Goal: Information Seeking & Learning: Learn about a topic

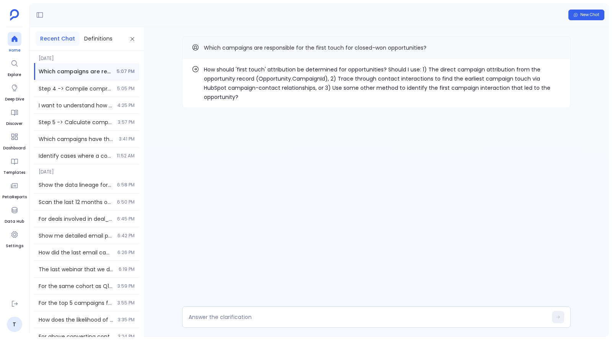
click at [16, 37] on icon at bounding box center [15, 39] width 8 height 8
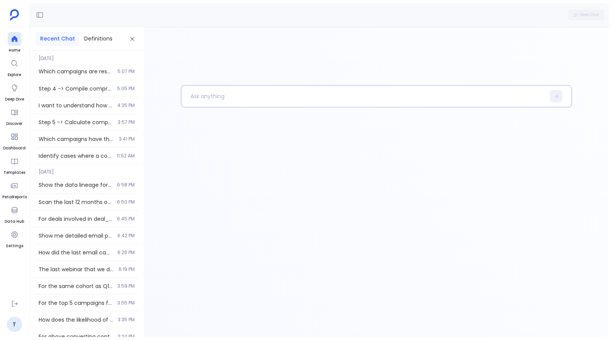
click at [294, 101] on p at bounding box center [363, 96] width 364 height 20
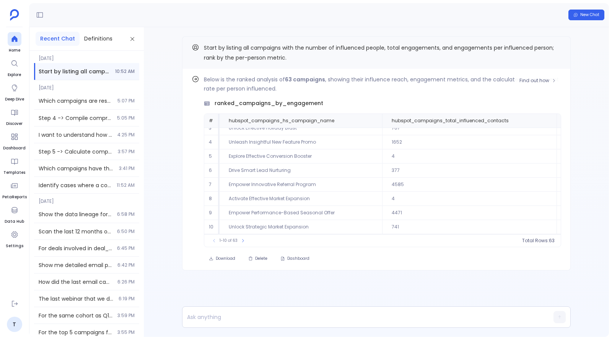
scroll to position [35, 213]
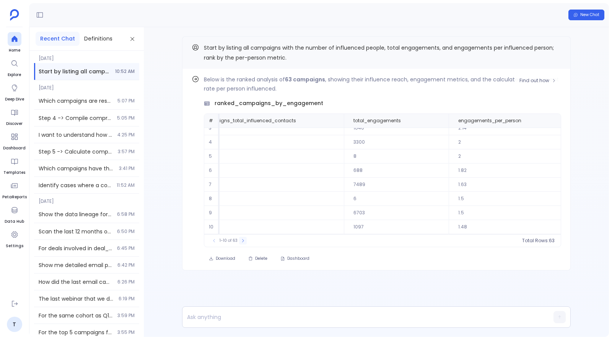
click at [243, 243] on icon at bounding box center [242, 241] width 5 height 5
click at [244, 243] on icon at bounding box center [246, 241] width 5 height 5
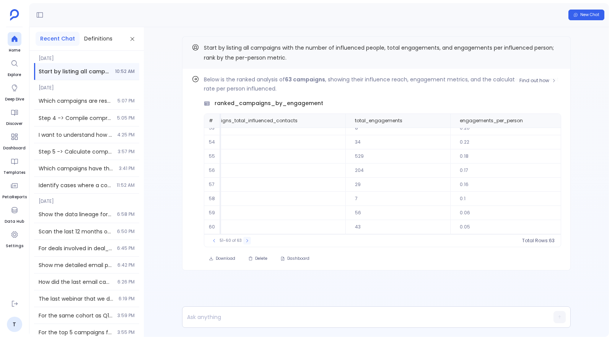
click at [245, 243] on icon at bounding box center [247, 241] width 5 height 5
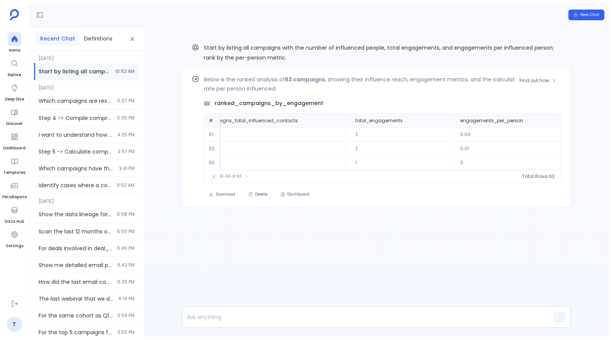
click at [216, 175] on icon at bounding box center [214, 176] width 5 height 5
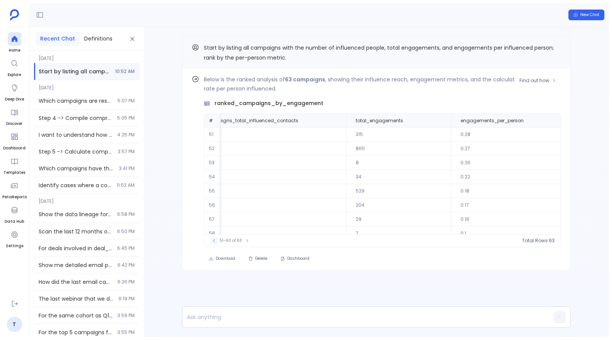
click at [216, 175] on td "54" at bounding box center [212, 177] width 17 height 14
click at [215, 242] on icon at bounding box center [214, 241] width 5 height 5
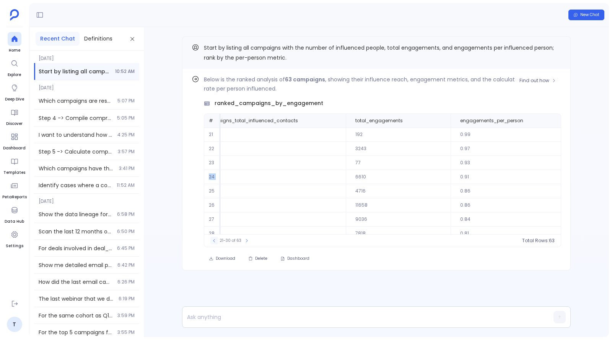
click at [215, 242] on icon at bounding box center [214, 241] width 5 height 5
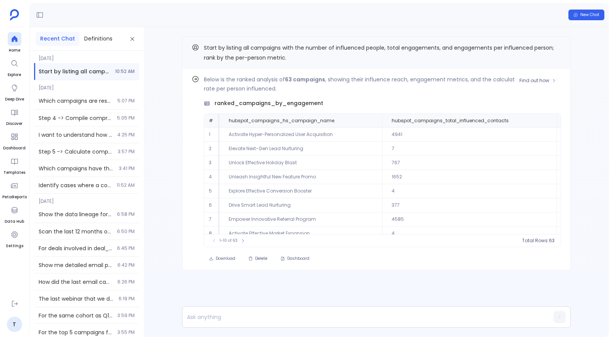
click at [382, 177] on td "1652" at bounding box center [469, 177] width 174 height 14
click at [368, 123] on button at bounding box center [372, 120] width 9 height 9
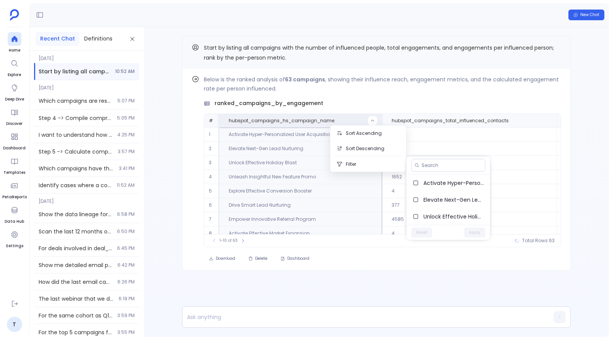
click at [442, 172] on div at bounding box center [447, 166] width 83 height 18
click at [442, 167] on input at bounding box center [451, 165] width 60 height 6
paste input "Activate Seamless Demo Campaign"
type input "Activate Seamless Demo Campaign"
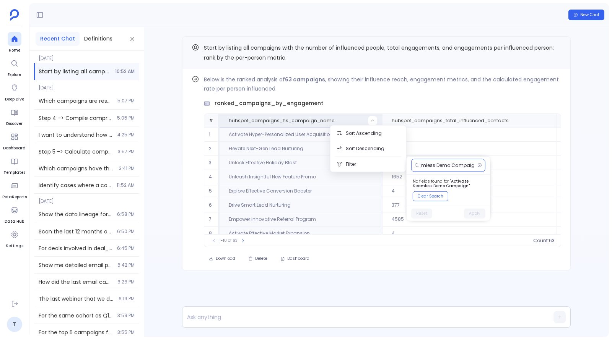
click at [440, 166] on input "Activate Seamless Demo Campaign" at bounding box center [447, 165] width 53 height 6
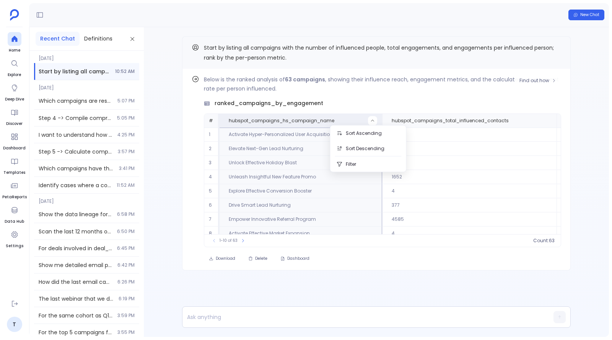
click at [495, 148] on td "7" at bounding box center [469, 149] width 174 height 14
click at [539, 78] on span "Find out how" at bounding box center [534, 81] width 30 height 6
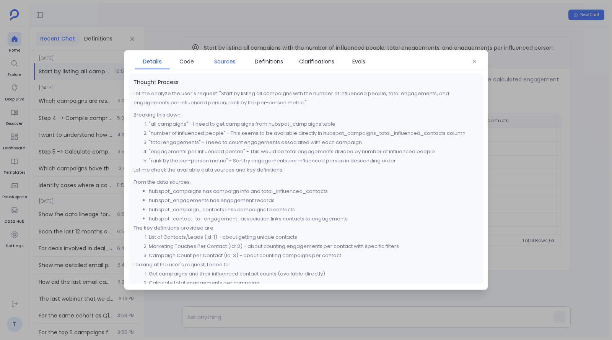
click at [219, 61] on span "Sources" at bounding box center [224, 61] width 21 height 8
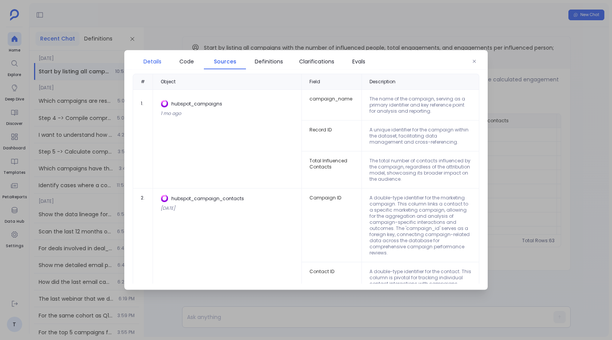
click at [156, 65] on span "Details" at bounding box center [152, 61] width 18 height 8
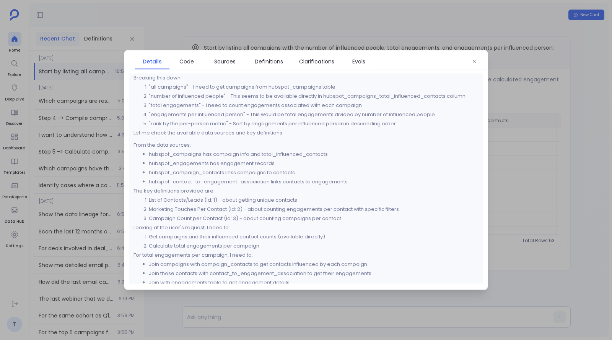
scroll to position [47, 0]
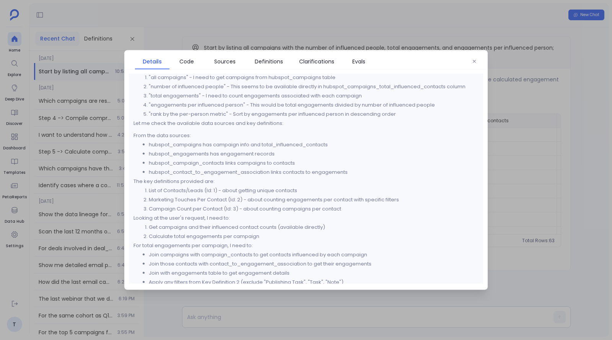
click at [594, 102] on div at bounding box center [306, 170] width 612 height 340
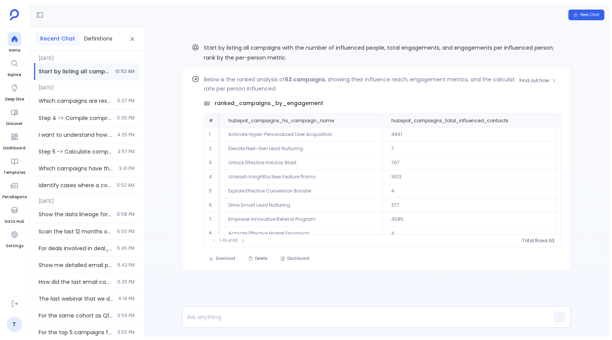
scroll to position [0, 0]
click at [537, 79] on span "Find out how" at bounding box center [534, 81] width 30 height 6
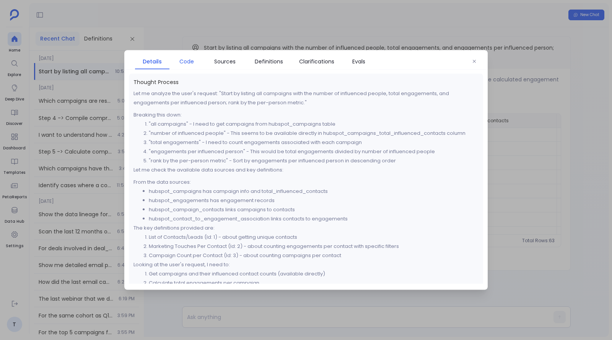
click at [189, 63] on span "Code" at bounding box center [186, 61] width 15 height 8
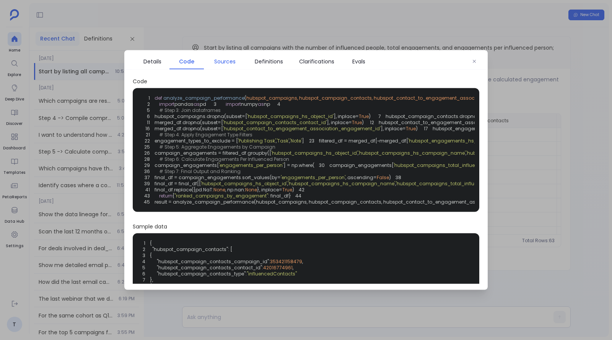
click at [218, 58] on span "Sources" at bounding box center [224, 61] width 21 height 8
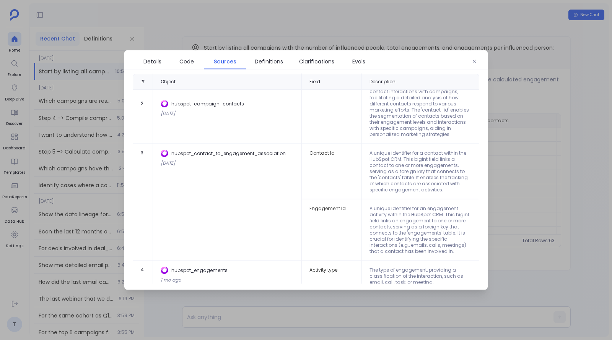
scroll to position [228, 0]
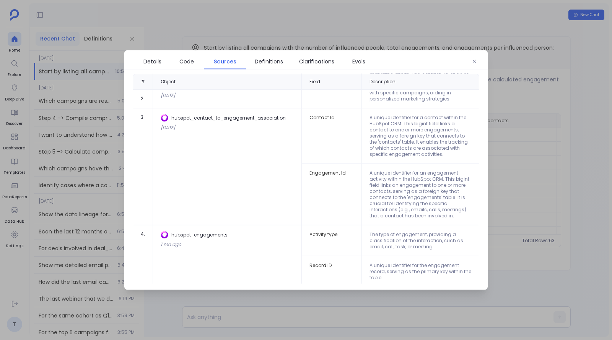
click at [526, 203] on div at bounding box center [306, 170] width 612 height 340
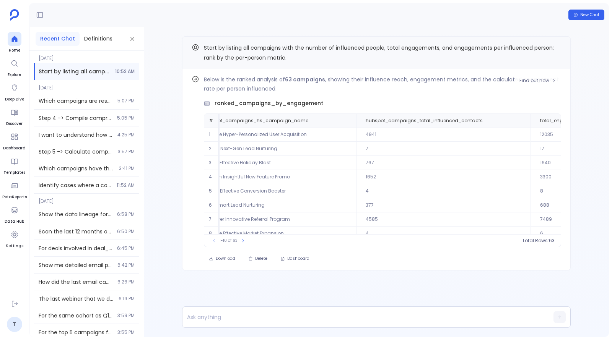
scroll to position [0, 0]
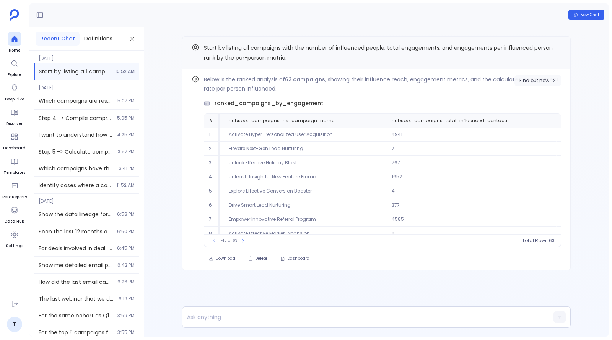
click at [532, 83] on span "Find out how" at bounding box center [534, 81] width 30 height 6
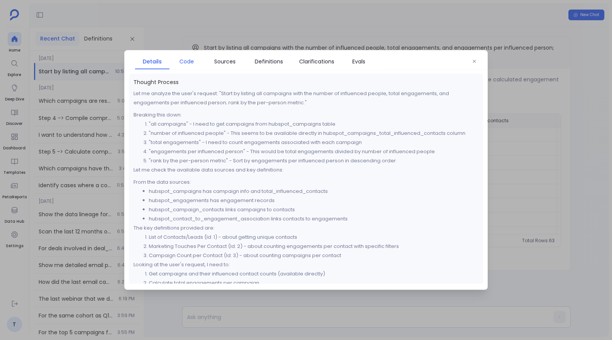
click at [185, 64] on span "Code" at bounding box center [186, 61] width 15 height 8
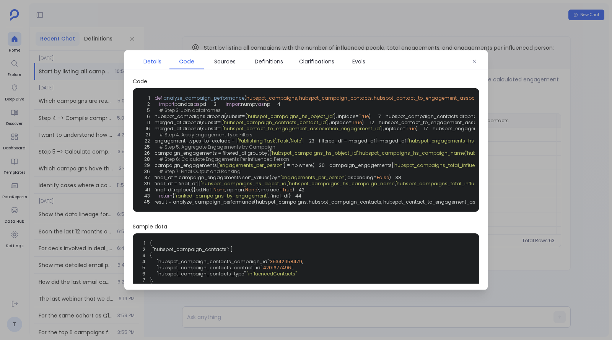
click at [151, 63] on span "Details" at bounding box center [152, 61] width 18 height 8
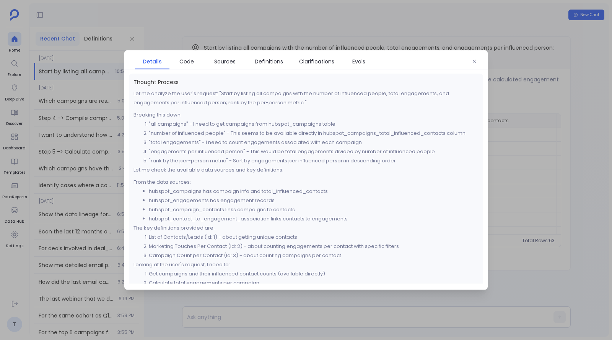
scroll to position [0, 0]
click at [271, 55] on link "Definitions" at bounding box center [269, 62] width 46 height 16
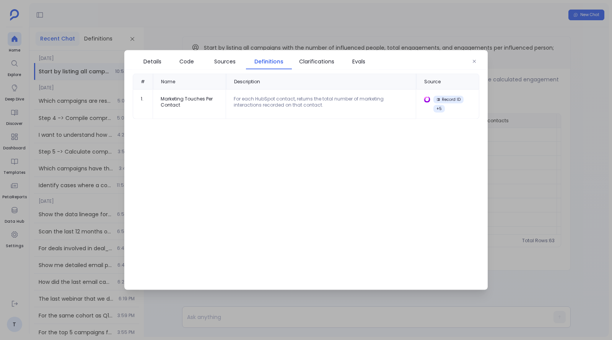
click at [526, 124] on div at bounding box center [306, 170] width 612 height 340
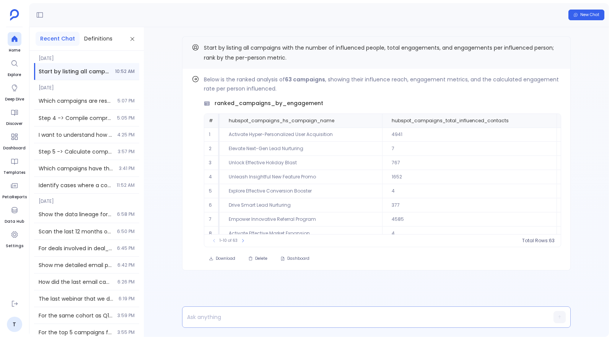
click at [315, 318] on p at bounding box center [361, 317] width 358 height 11
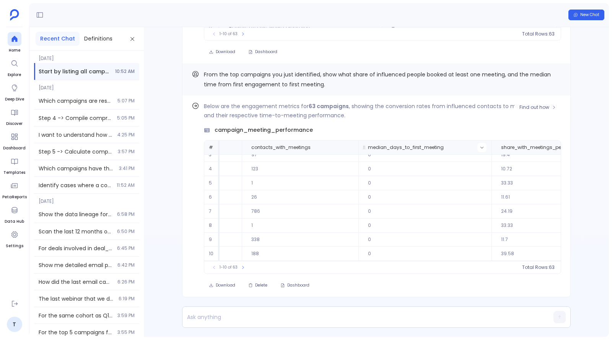
click at [479, 149] on icon at bounding box center [481, 147] width 5 height 5
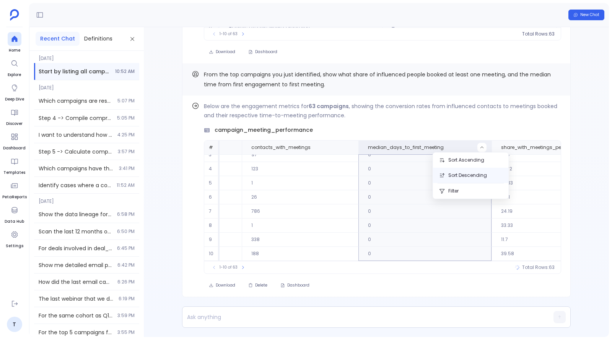
click at [470, 179] on button "Sort Descending" at bounding box center [471, 175] width 76 height 15
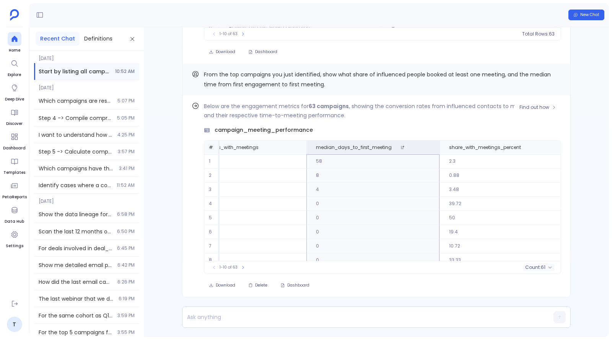
click at [534, 114] on p "Below are the engagement metrics for 63 campaigns , showing the conversion rate…" at bounding box center [382, 111] width 357 height 18
click at [533, 103] on button "Find out how" at bounding box center [537, 107] width 47 height 11
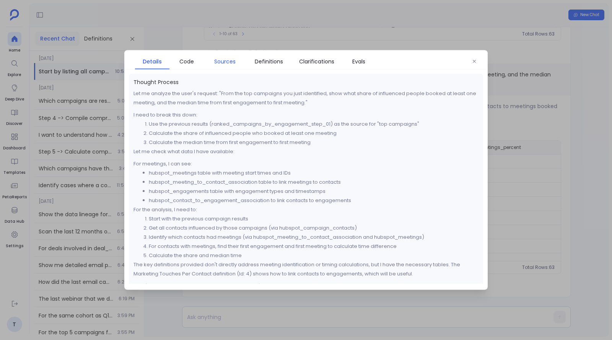
click at [231, 64] on span "Sources" at bounding box center [224, 61] width 21 height 8
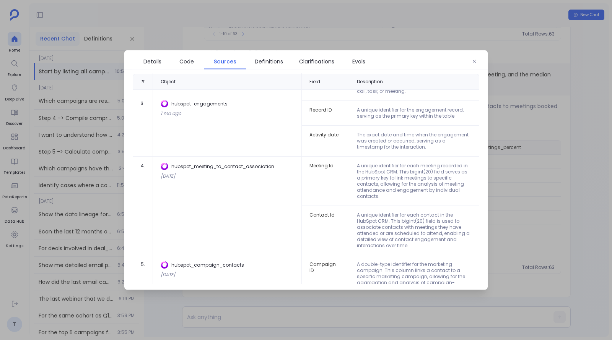
scroll to position [0, 0]
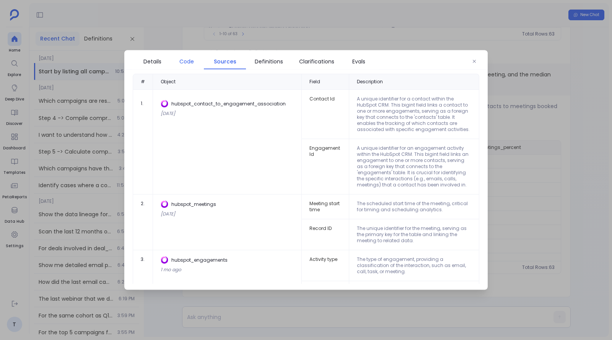
click at [185, 62] on span "Code" at bounding box center [186, 61] width 15 height 8
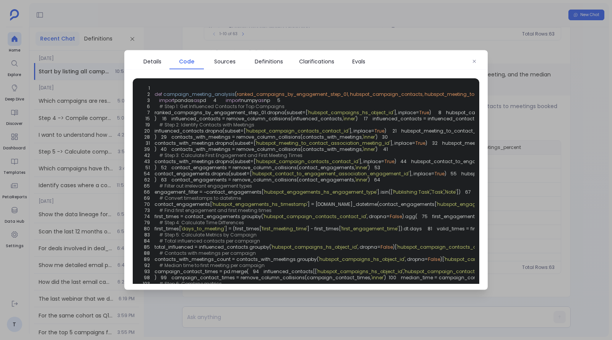
scroll to position [10, 0]
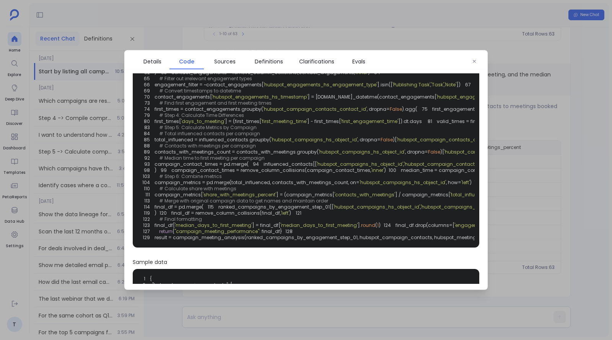
scroll to position [118, 0]
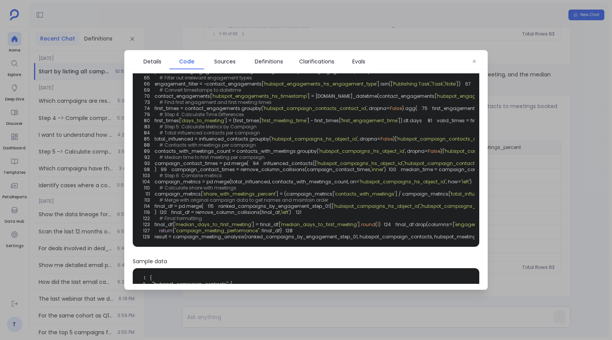
click at [376, 43] on div at bounding box center [306, 170] width 612 height 340
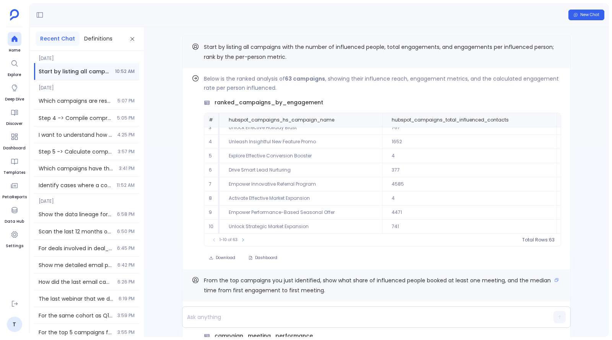
scroll to position [-52, 0]
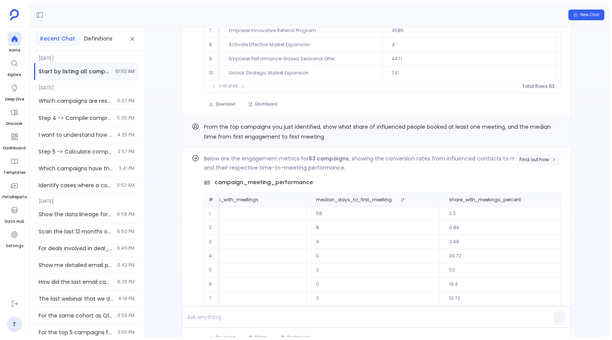
click at [530, 158] on span "Find out how" at bounding box center [534, 160] width 30 height 6
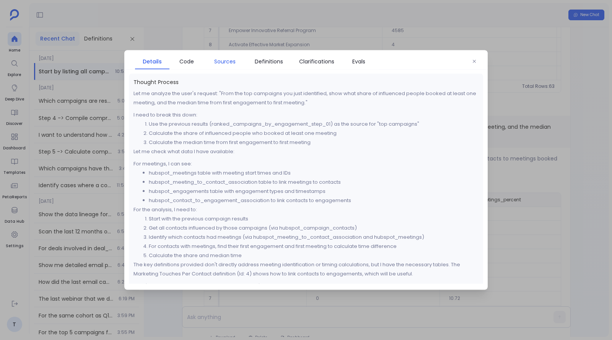
click at [229, 58] on span "Sources" at bounding box center [224, 61] width 21 height 8
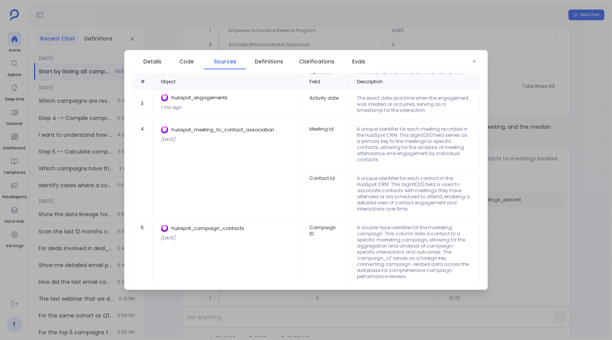
scroll to position [221, 0]
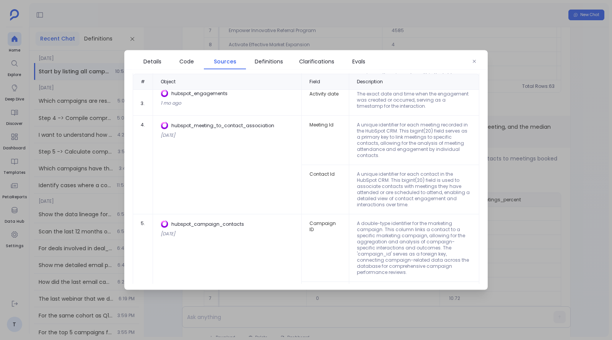
click at [569, 126] on div at bounding box center [306, 170] width 612 height 340
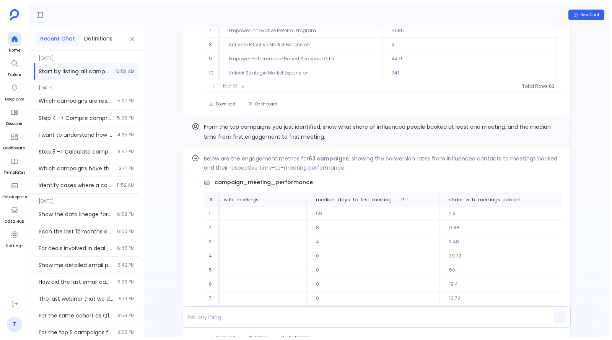
scroll to position [-206, 0]
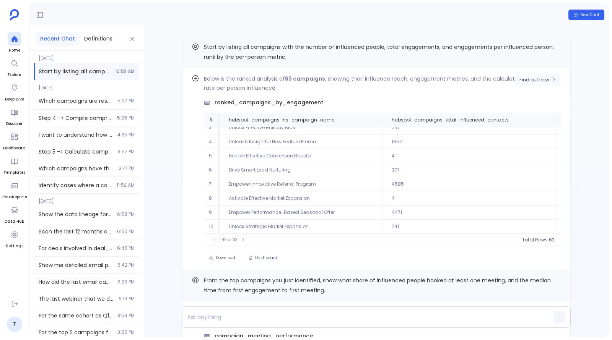
click at [529, 83] on button "Find out how" at bounding box center [537, 79] width 47 height 11
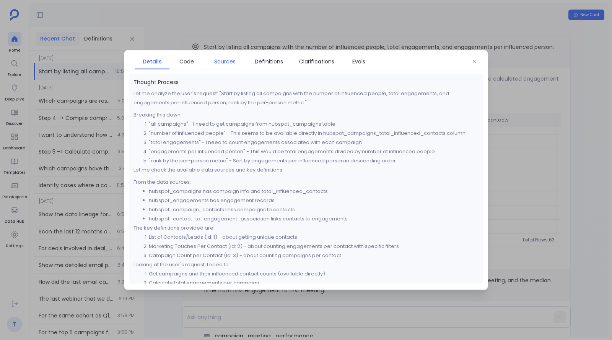
click at [222, 65] on span "Sources" at bounding box center [224, 61] width 21 height 8
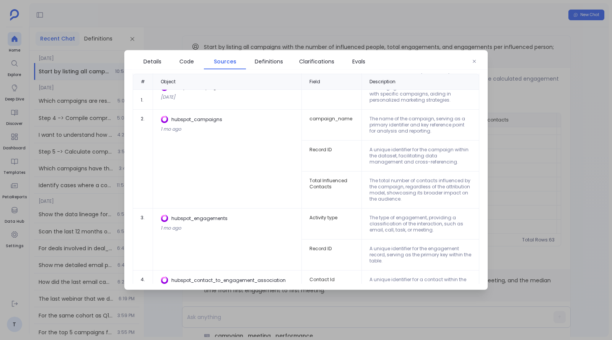
scroll to position [0, 0]
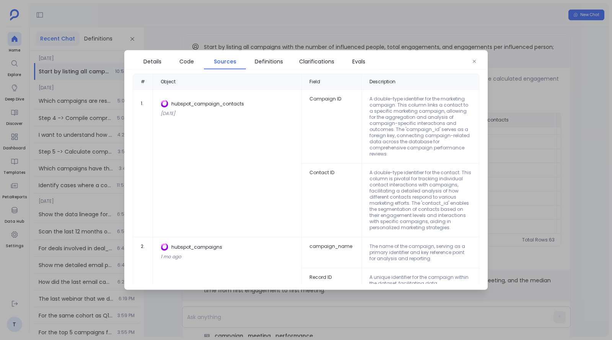
click at [296, 31] on div at bounding box center [306, 170] width 612 height 340
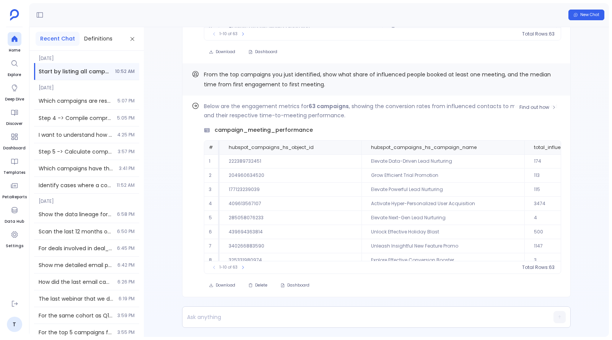
scroll to position [35, 0]
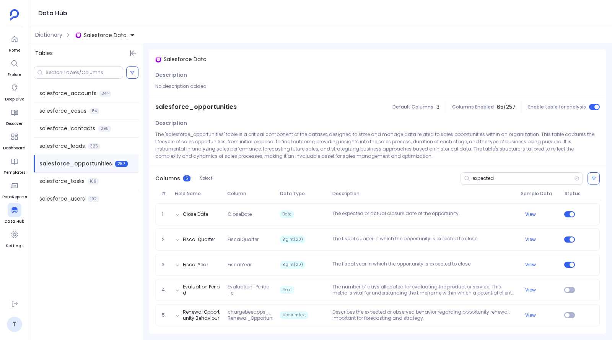
click at [92, 25] on div "Data Hub" at bounding box center [320, 13] width 583 height 27
click at [94, 39] on button "Salesforce Data" at bounding box center [105, 35] width 63 height 12
click at [105, 69] on span "Hubspot Data" at bounding box center [109, 70] width 37 height 8
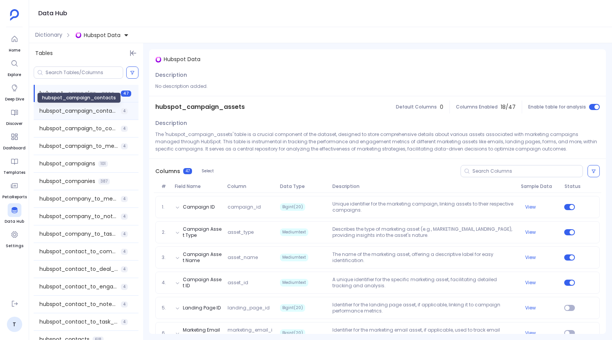
click at [98, 109] on span "hubspot_campaign_contacts" at bounding box center [78, 111] width 78 height 8
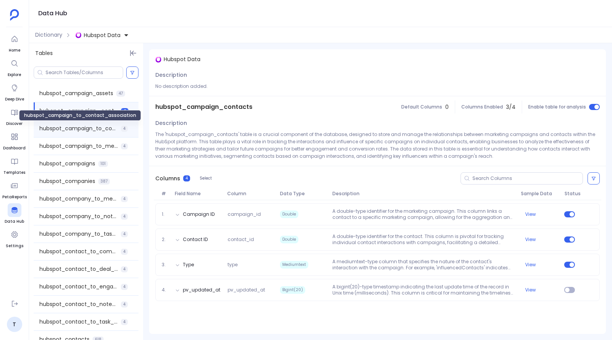
click at [98, 132] on span "hubspot_campaign_to_contact_association" at bounding box center [78, 129] width 78 height 8
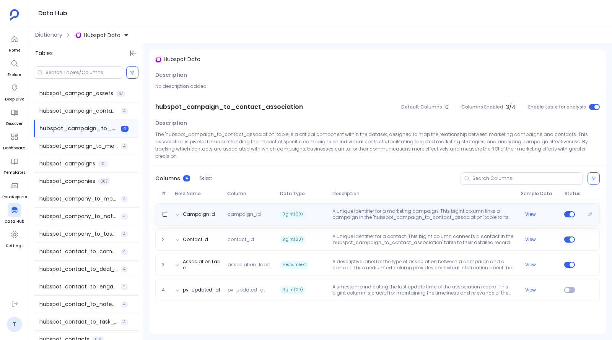
click at [357, 208] on p "A unique identifier for a marketing campaign. This bigint column links a campai…" at bounding box center [423, 214] width 188 height 12
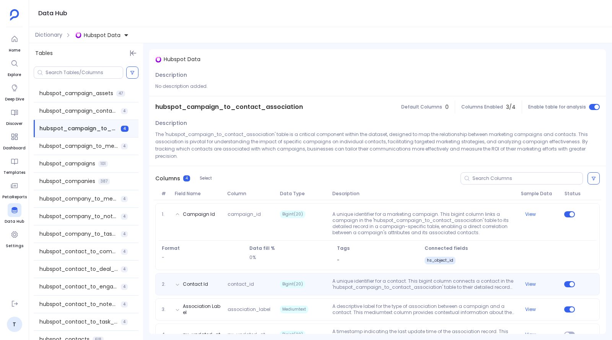
click at [361, 278] on p "A unique identifier for a contact. This bigint column connects a contact in the…" at bounding box center [423, 284] width 188 height 12
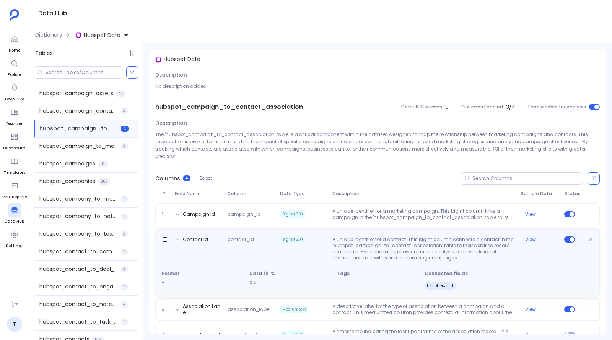
scroll to position [10, 0]
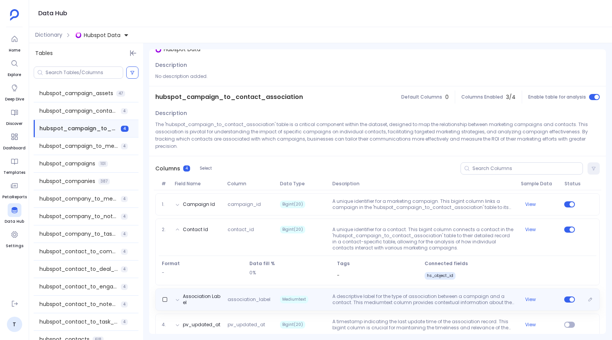
click at [360, 294] on p "A descriptive label for the type of association between a campaign and a contac…" at bounding box center [423, 300] width 188 height 12
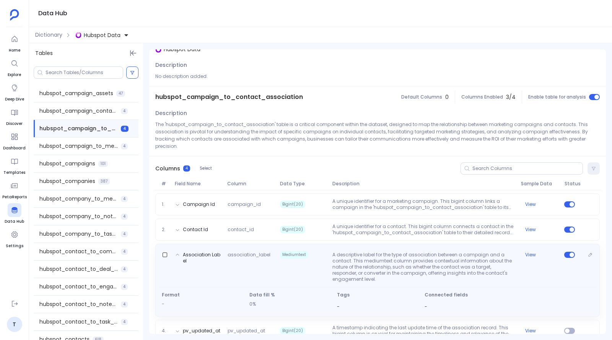
scroll to position [16, 0]
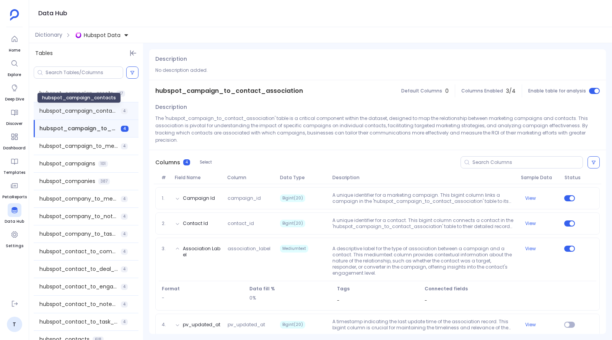
click at [71, 111] on span "hubspot_campaign_contacts" at bounding box center [78, 111] width 78 height 8
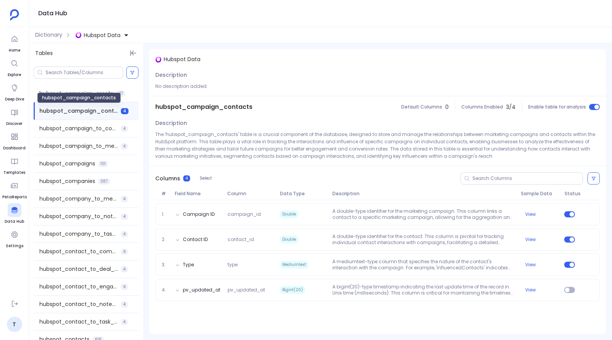
scroll to position [0, 0]
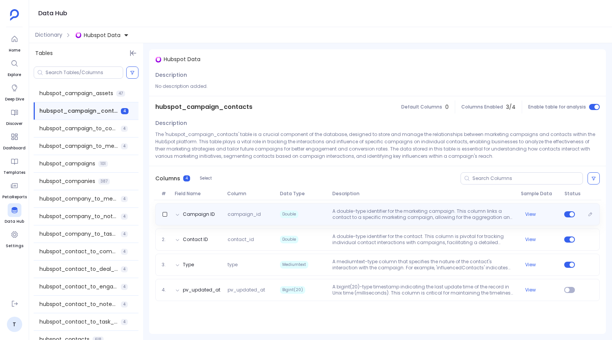
click at [333, 207] on div "Campaign ID campaign_id Double A double-type identifier for the marketing campa…" at bounding box center [377, 214] width 444 height 22
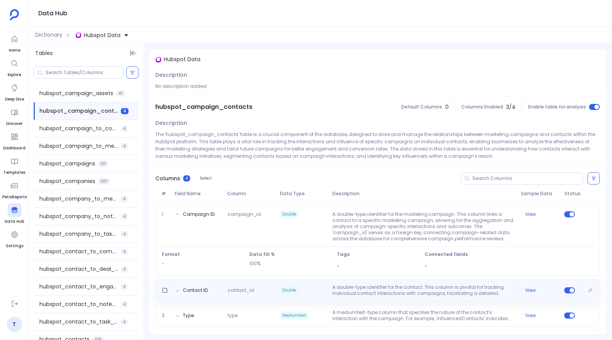
click at [371, 280] on div "Contact ID contact_id Double A double-type identifier for the contact. This col…" at bounding box center [377, 290] width 444 height 22
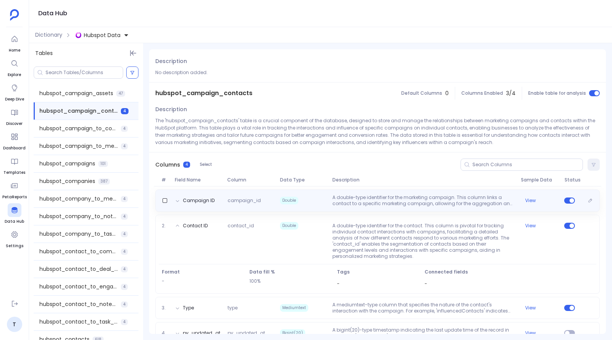
scroll to position [29, 0]
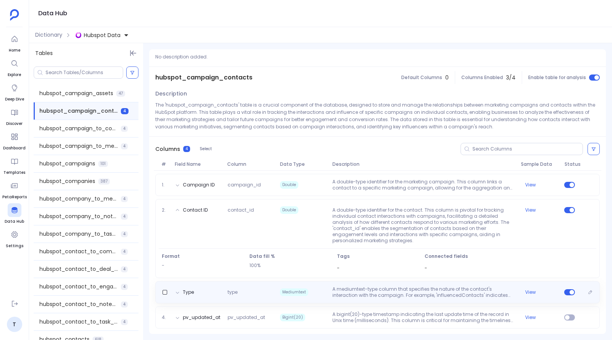
click at [377, 289] on p "A mediumtext-type column that specifies the nature of the contact's interaction…" at bounding box center [423, 292] width 188 height 12
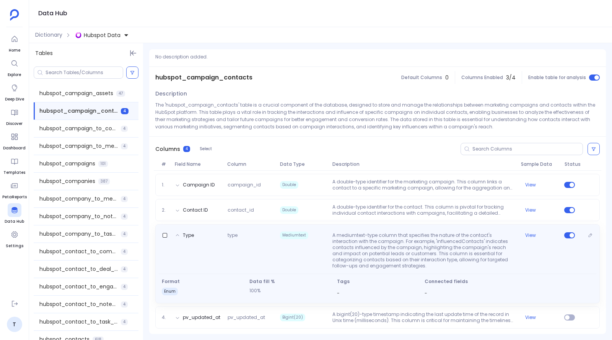
scroll to position [0, 0]
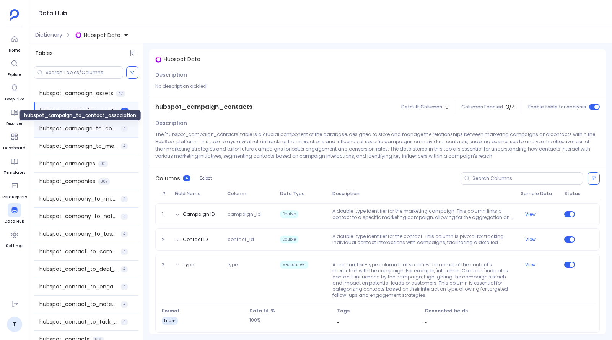
click at [98, 125] on span "hubspot_campaign_to_contact_association" at bounding box center [78, 129] width 78 height 8
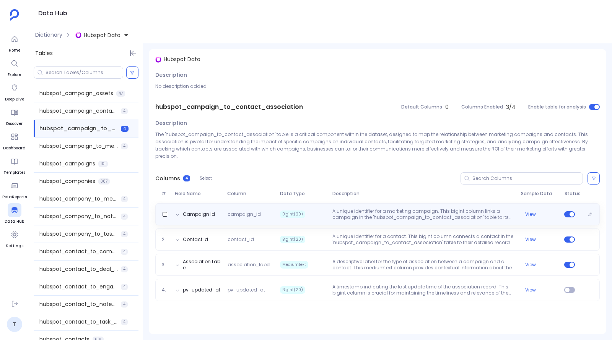
click at [323, 215] on div "Campaign Id campaign_id Bigint(20) A unique identifier for a marketing campaign…" at bounding box center [377, 214] width 444 height 22
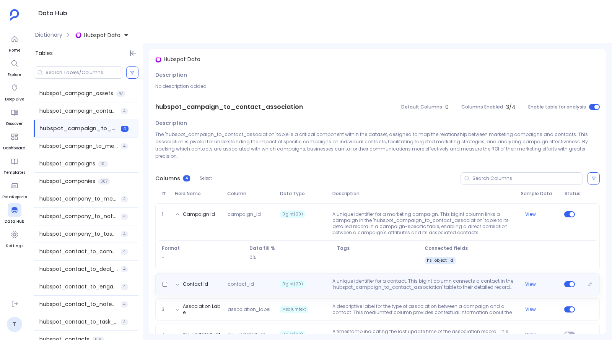
click at [355, 283] on div "Contact Id contact_id Bigint(20) A unique identifier for a contact. This bigint…" at bounding box center [377, 284] width 444 height 22
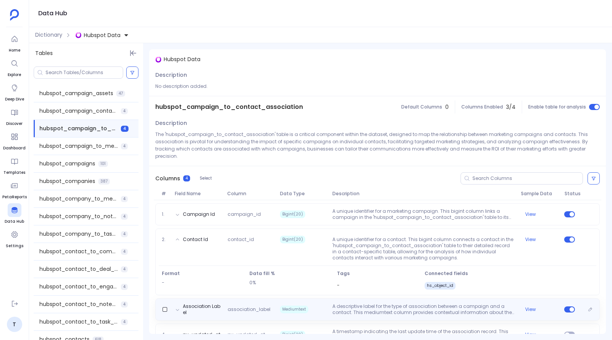
click at [356, 311] on div "Association Label association_label Mediumtext A descriptive label for the type…" at bounding box center [377, 310] width 444 height 22
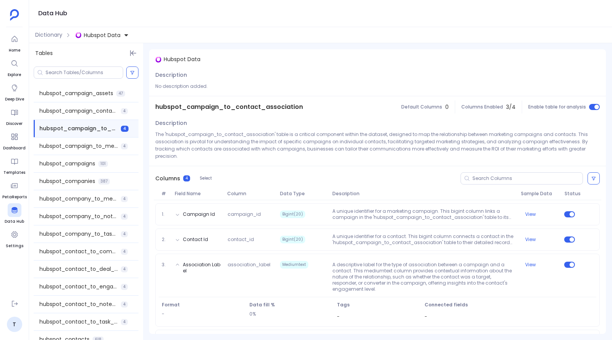
click at [232, 110] on span "hubspot_campaign_to_contact_association" at bounding box center [229, 106] width 148 height 9
copy span "hubspot_campaign_to_contact_association"
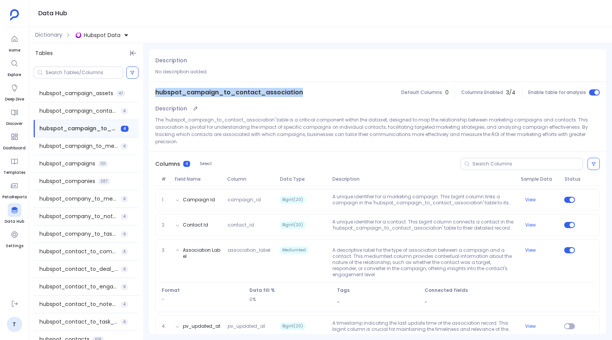
scroll to position [16, 0]
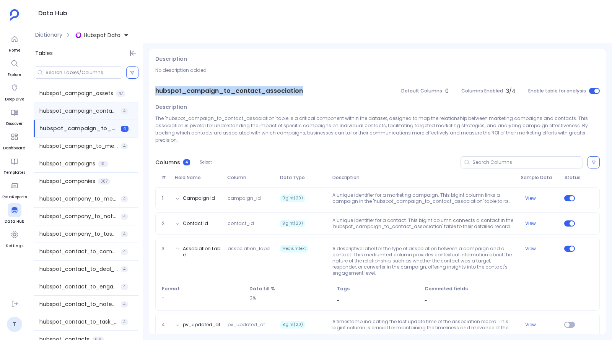
click at [72, 111] on span "hubspot_campaign_contacts" at bounding box center [78, 111] width 78 height 8
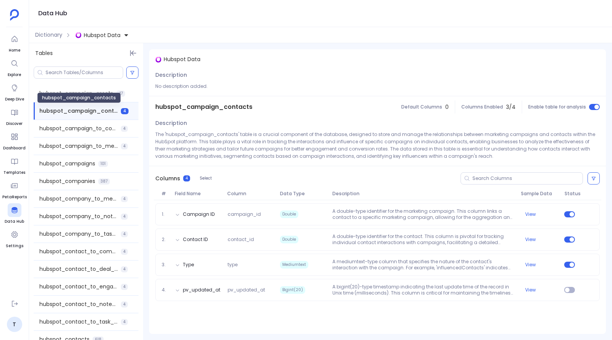
scroll to position [0, 0]
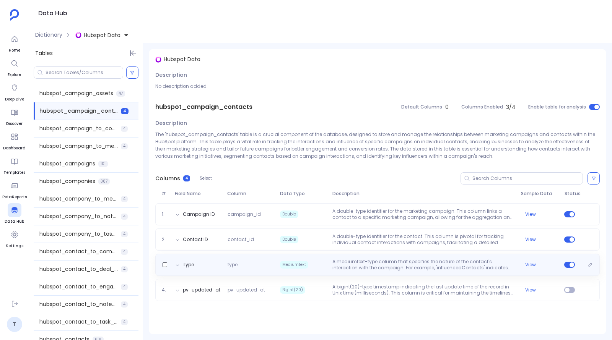
click at [493, 260] on p "A mediumtext-type column that specifies the nature of the contact's interaction…" at bounding box center [423, 265] width 188 height 12
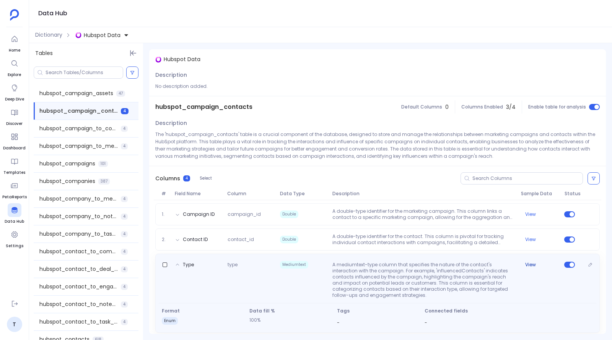
click at [532, 263] on button "View" at bounding box center [530, 265] width 11 height 6
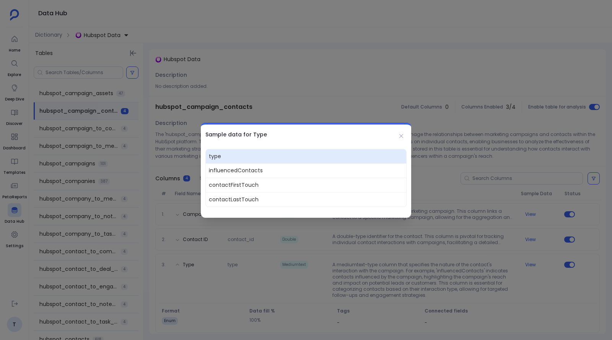
click at [462, 179] on div at bounding box center [306, 170] width 612 height 340
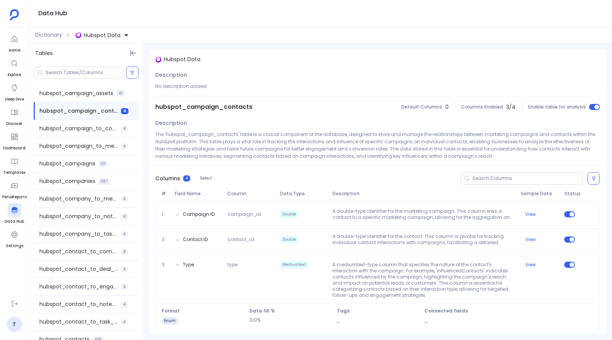
scroll to position [29, 0]
